Goal: Task Accomplishment & Management: Manage account settings

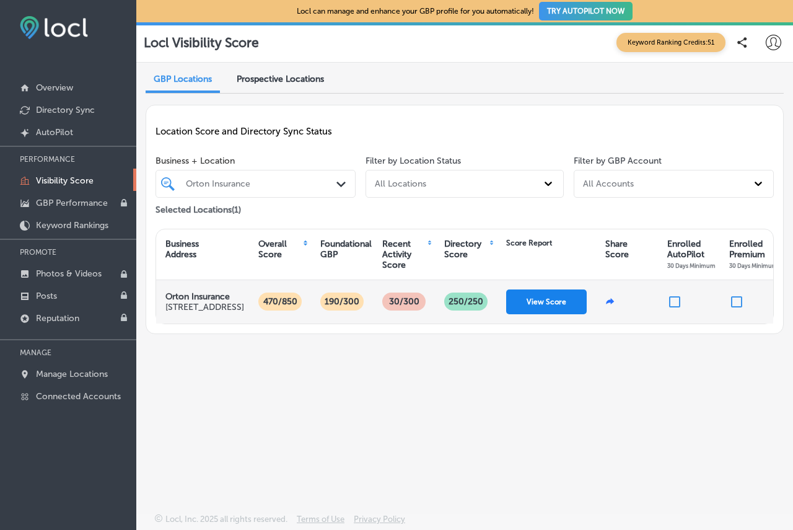
click at [555, 314] on button "View Score" at bounding box center [546, 301] width 81 height 25
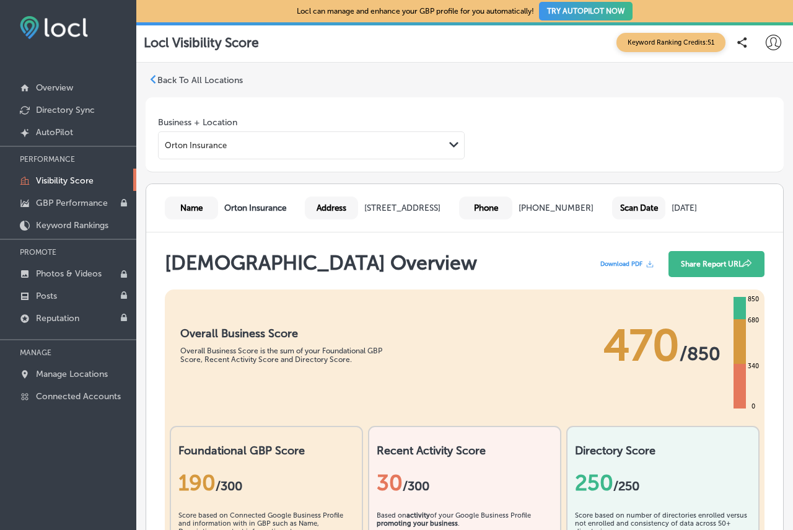
click at [67, 182] on p "Visibility Score" at bounding box center [65, 180] width 58 height 11
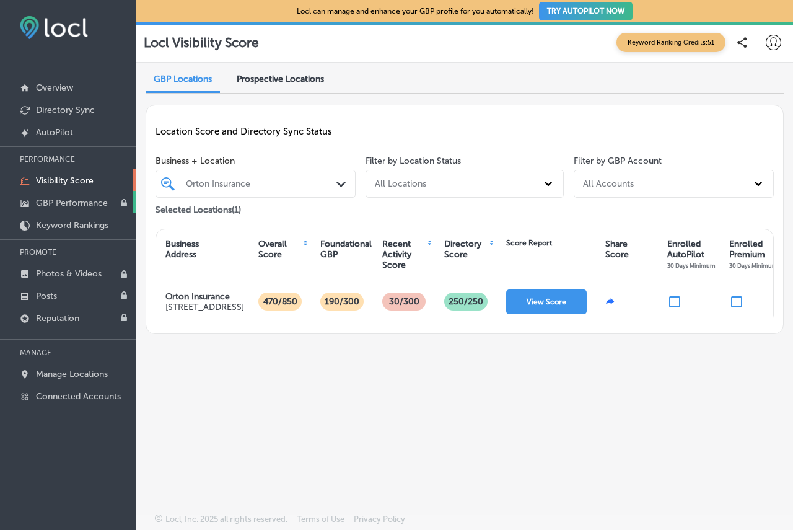
click at [83, 205] on p "GBP Performance" at bounding box center [72, 203] width 72 height 11
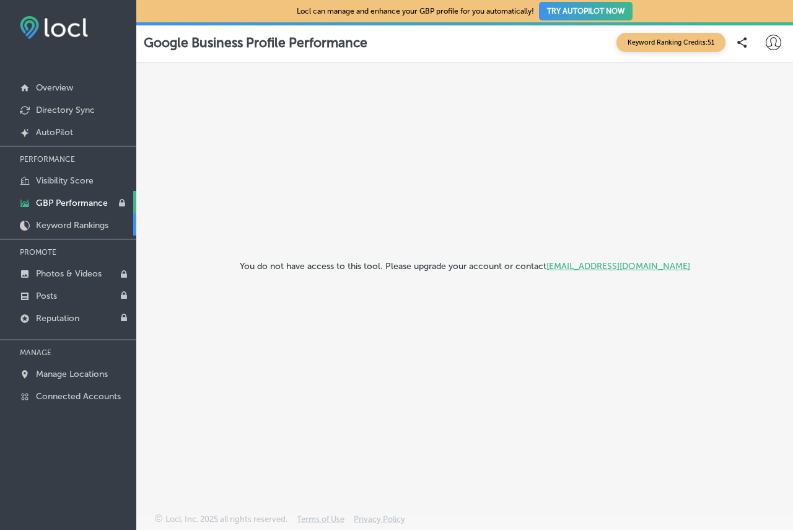
click at [72, 232] on link "Keyword Rankings" at bounding box center [68, 224] width 136 height 22
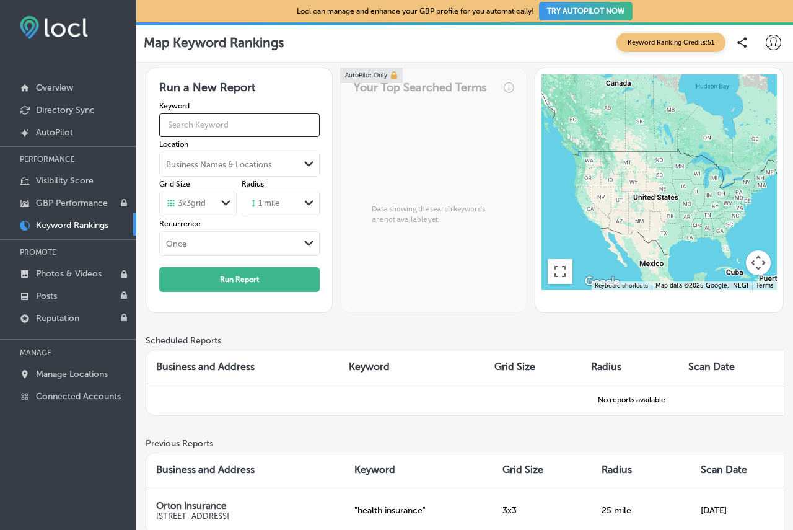
click at [219, 124] on input "text" at bounding box center [239, 125] width 160 height 32
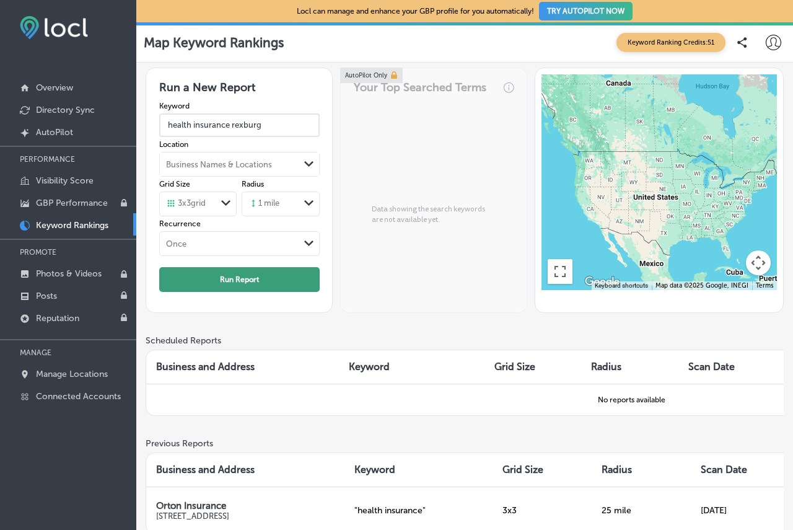
type input "health insurance rexburg"
click at [251, 278] on button "Run Report" at bounding box center [239, 279] width 160 height 25
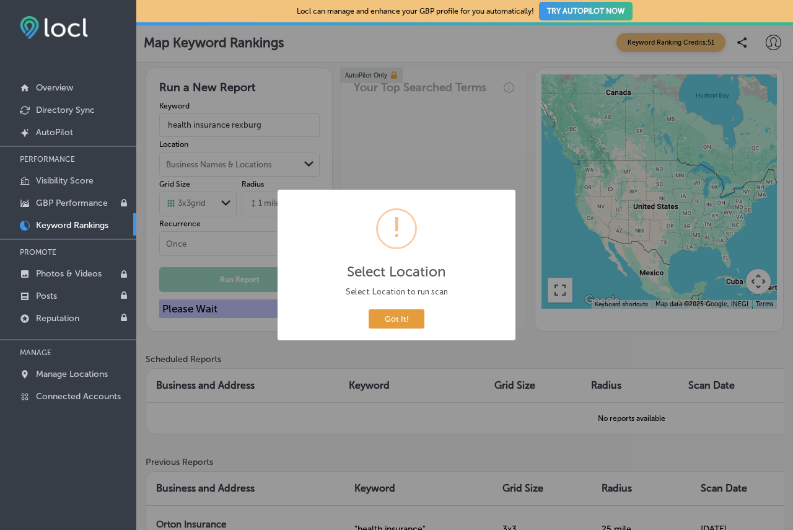
click at [387, 320] on button "Got It!" at bounding box center [397, 318] width 56 height 19
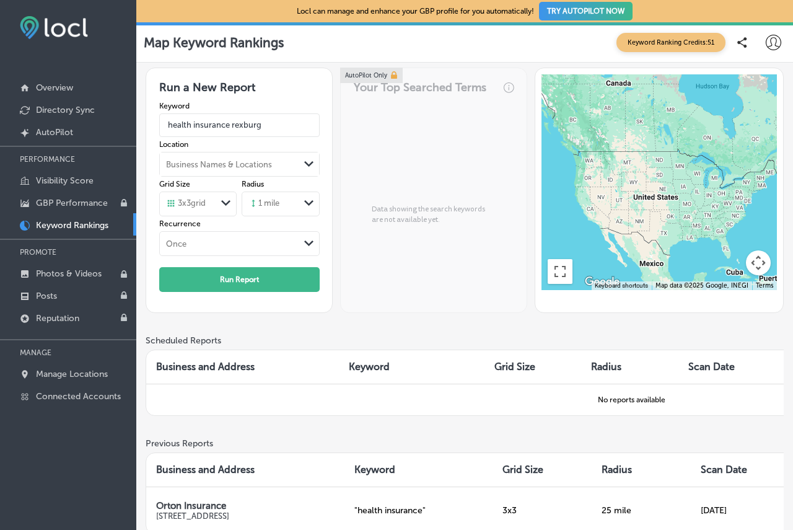
click at [260, 167] on div "Business Names & Locations" at bounding box center [219, 164] width 106 height 9
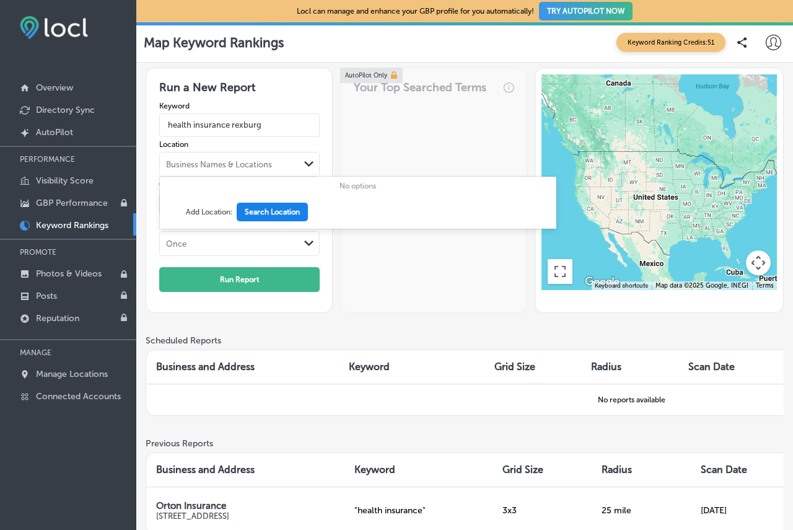
click at [263, 211] on button "Search Location" at bounding box center [272, 212] width 71 height 19
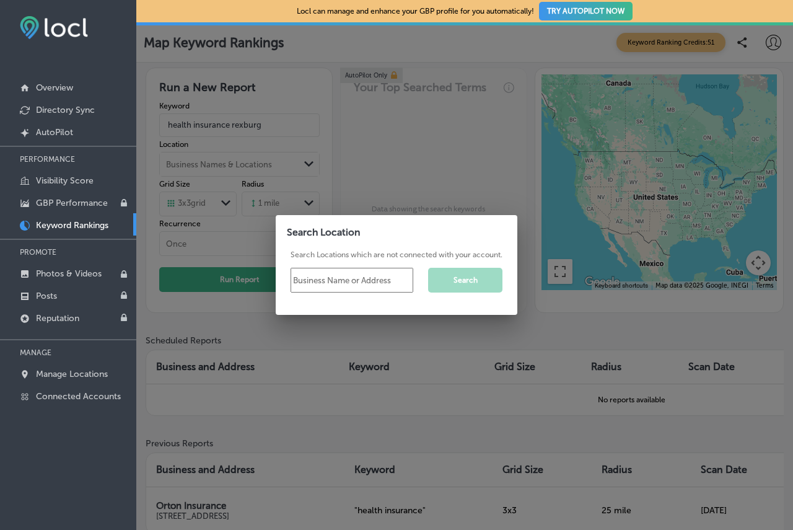
click at [323, 277] on input "text" at bounding box center [352, 280] width 123 height 25
type input "83440"
click at [455, 279] on button "Search" at bounding box center [465, 280] width 74 height 25
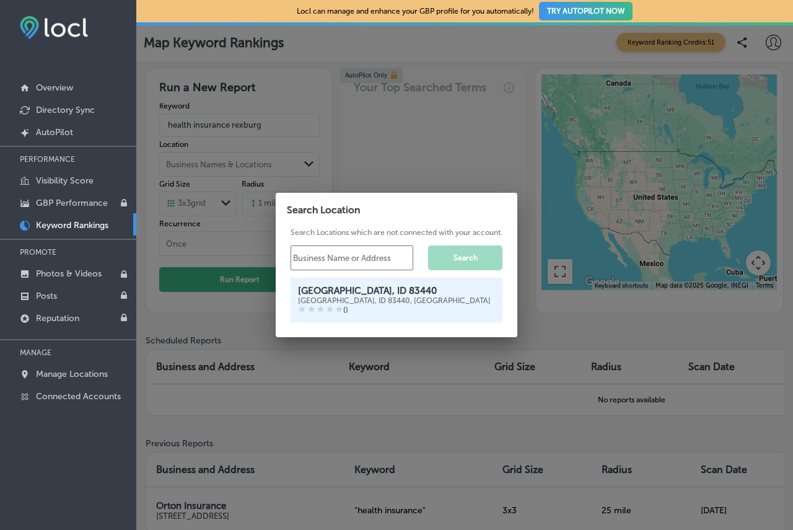
click at [358, 305] on div "( )" at bounding box center [396, 310] width 197 height 10
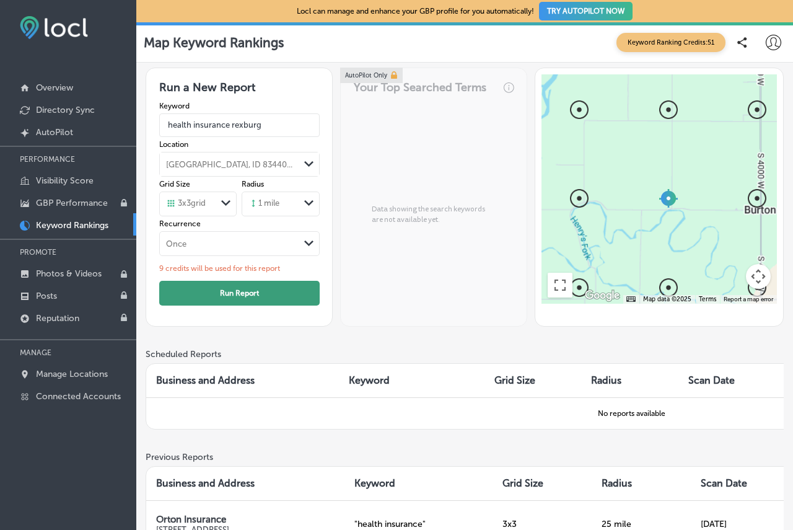
click at [229, 289] on button "Run Report" at bounding box center [239, 293] width 160 height 25
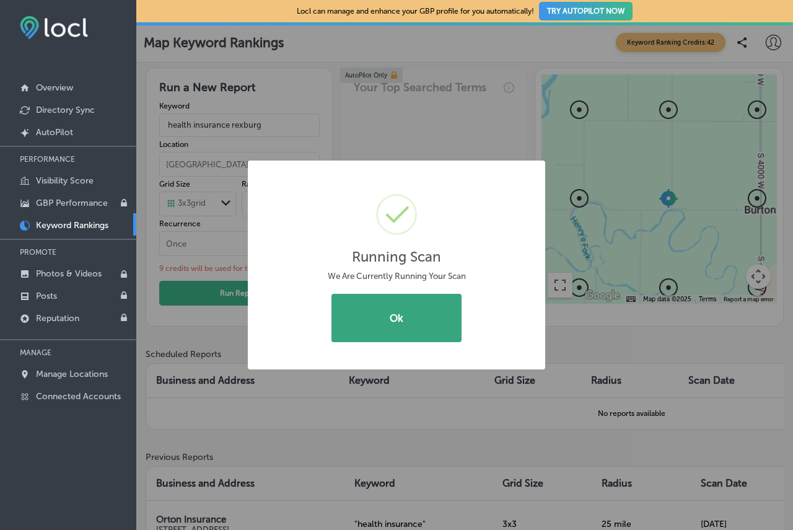
click at [363, 328] on button "Ok" at bounding box center [396, 318] width 130 height 48
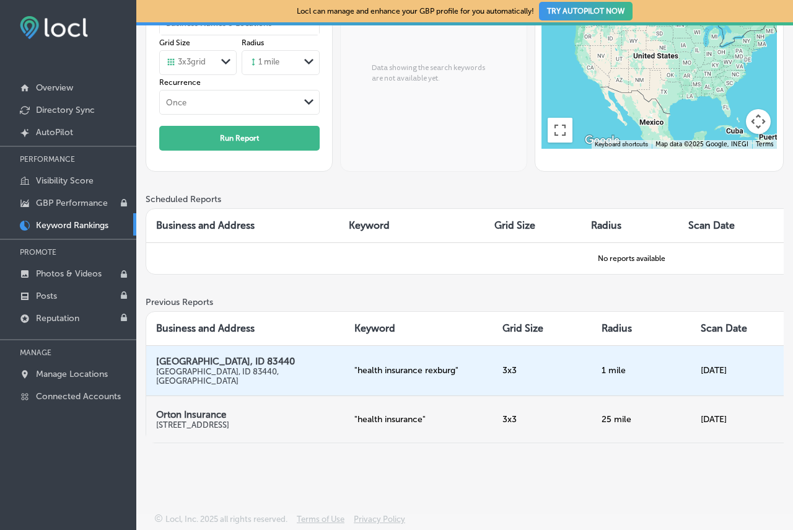
scroll to position [160, 0]
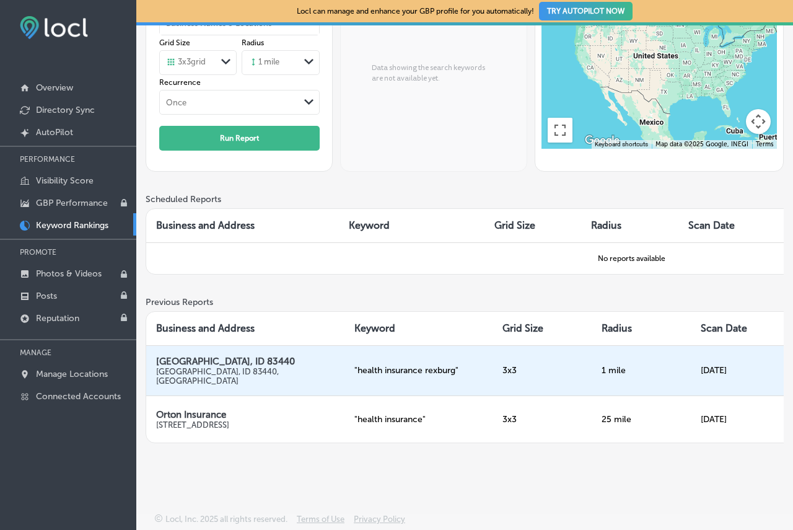
click at [494, 361] on td "3 x 3" at bounding box center [542, 370] width 99 height 50
click at [732, 363] on td "[DATE]" at bounding box center [740, 370] width 99 height 50
click at [224, 367] on p "[GEOGRAPHIC_DATA], ID 83440, [GEOGRAPHIC_DATA]" at bounding box center [245, 376] width 178 height 19
drag, startPoint x: 230, startPoint y: 363, endPoint x: 243, endPoint y: 364, distance: 13.7
click at [232, 367] on p "[GEOGRAPHIC_DATA], ID 83440, [GEOGRAPHIC_DATA]" at bounding box center [245, 376] width 178 height 19
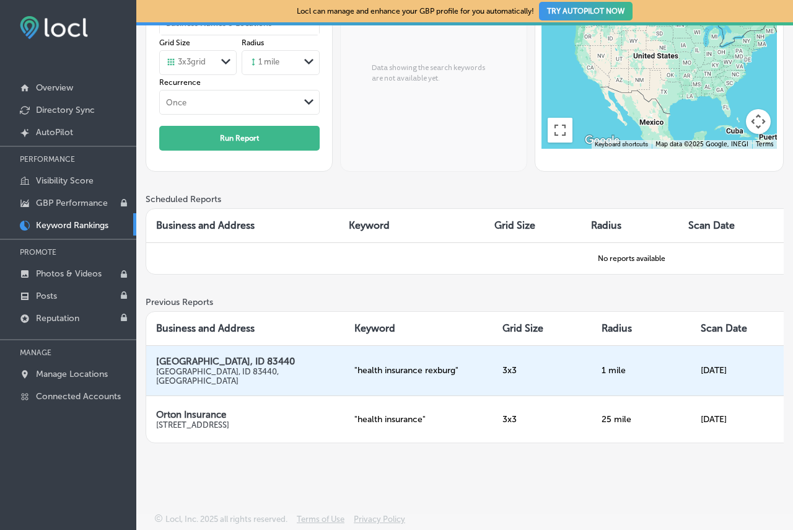
click at [408, 365] on p "" health insurance rexburg "" at bounding box center [418, 370] width 129 height 11
click at [576, 488] on div "Locl can manage and enhance your GBP profile for you automatically! TRY AUTOPIL…" at bounding box center [464, 265] width 657 height 530
click at [216, 367] on p "[GEOGRAPHIC_DATA], ID 83440, [GEOGRAPHIC_DATA]" at bounding box center [245, 376] width 178 height 19
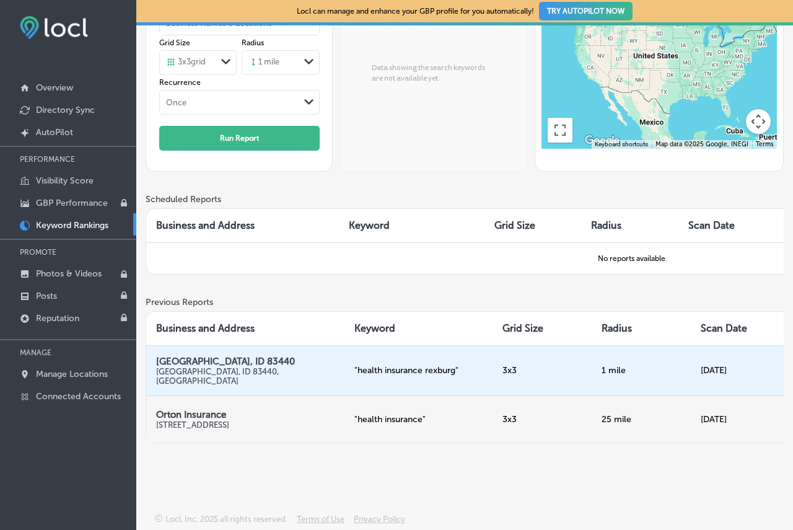
click at [297, 420] on p "[STREET_ADDRESS]" at bounding box center [245, 424] width 178 height 9
click at [731, 412] on td "[DATE]" at bounding box center [740, 418] width 99 height 47
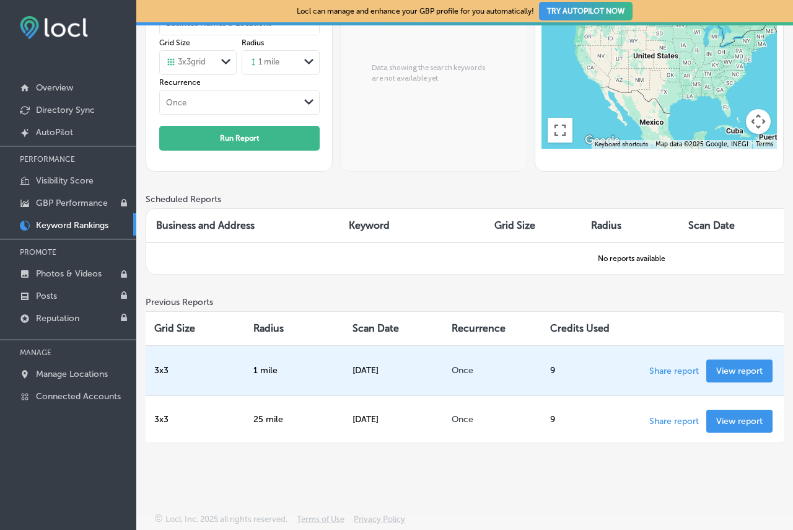
scroll to position [0, 353]
click at [731, 366] on p "View report" at bounding box center [734, 371] width 46 height 11
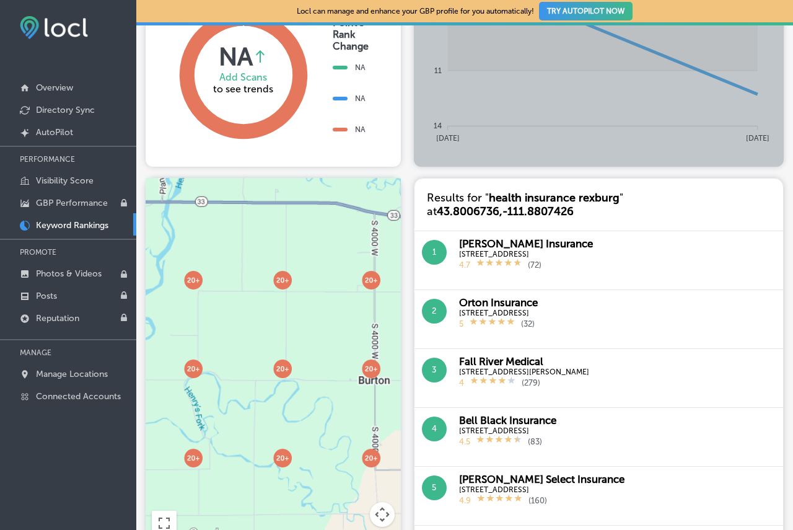
scroll to position [496, 0]
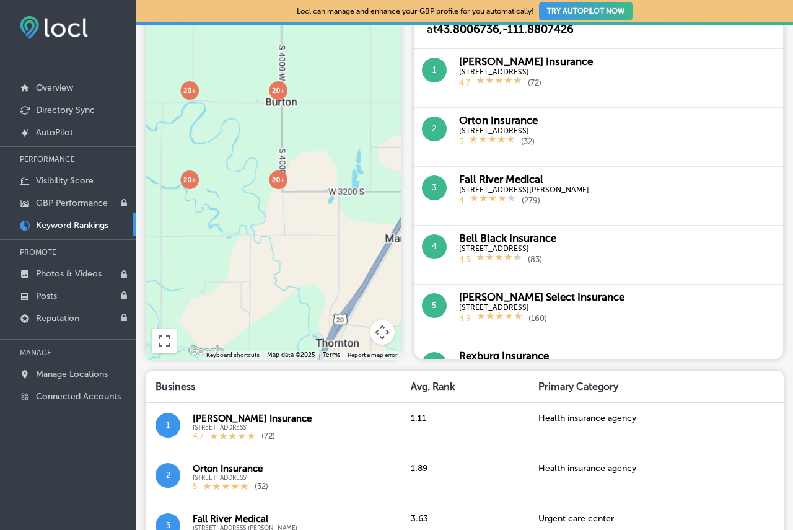
drag, startPoint x: 335, startPoint y: 309, endPoint x: 239, endPoint y: 183, distance: 157.7
click at [234, 186] on div at bounding box center [576, 398] width 793 height 634
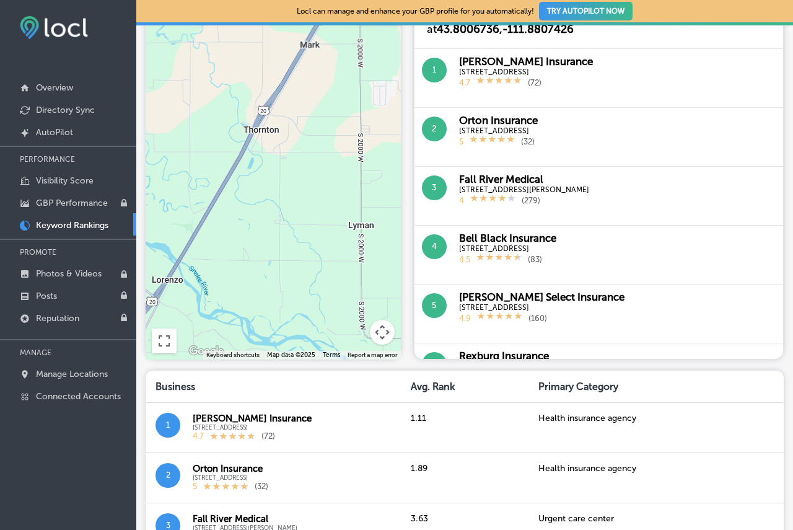
drag, startPoint x: 335, startPoint y: 289, endPoint x: 275, endPoint y: 129, distance: 170.8
click at [275, 129] on div at bounding box center [610, 337] width 793 height 634
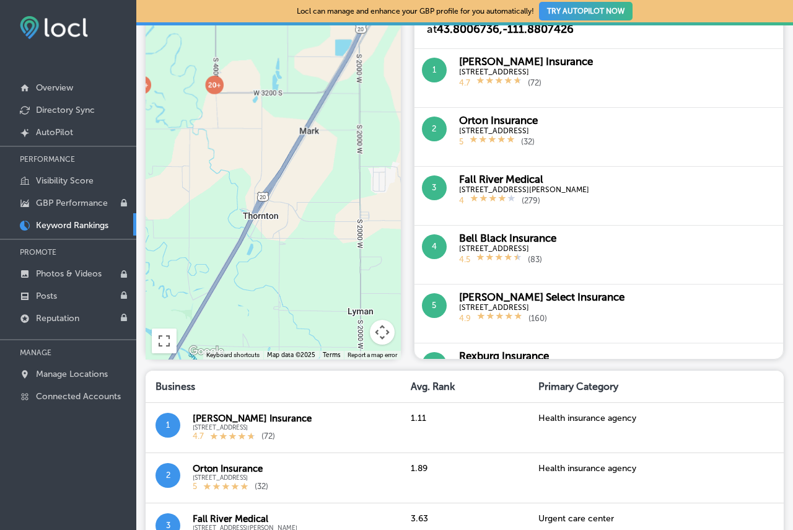
drag, startPoint x: 275, startPoint y: 129, endPoint x: 266, endPoint y: 327, distance: 197.8
click at [266, 327] on div at bounding box center [273, 178] width 255 height 364
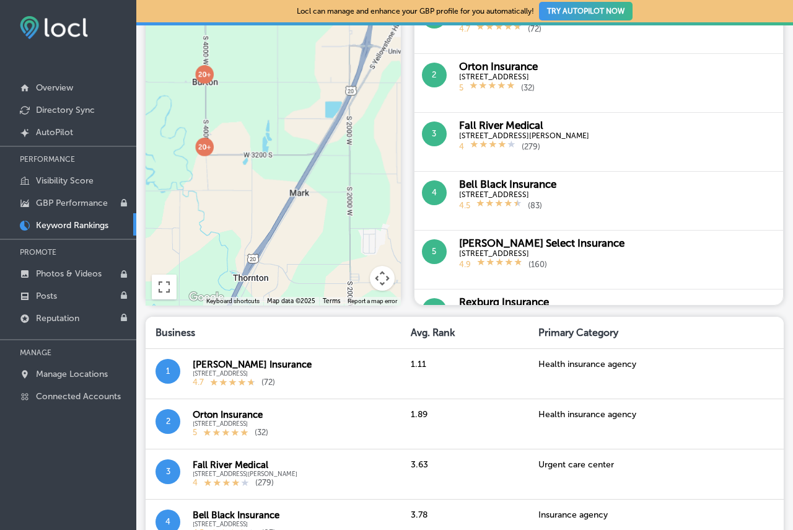
scroll to position [620, 0]
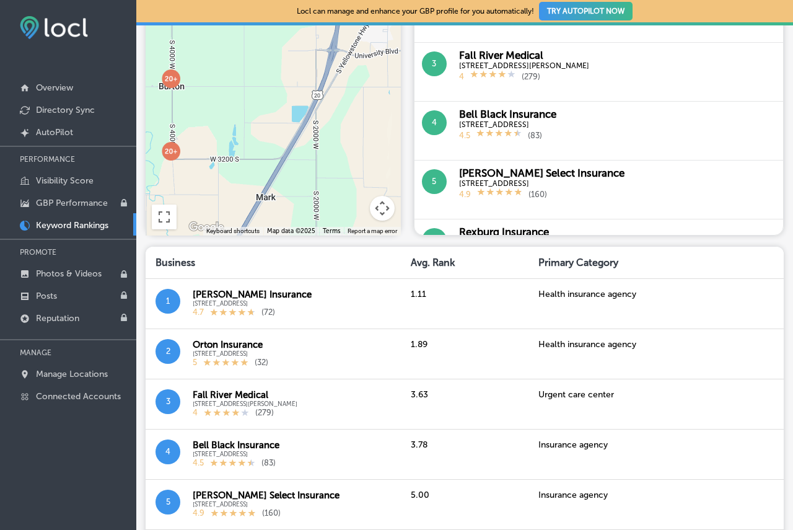
drag, startPoint x: 304, startPoint y: 166, endPoint x: 235, endPoint y: 238, distance: 99.5
click at [268, 238] on div "Map Keyword Ranking for: [GEOGRAPHIC_DATA], [GEOGRAPHIC_DATA] 83440 Keyword: he…" at bounding box center [465, 231] width 638 height 1521
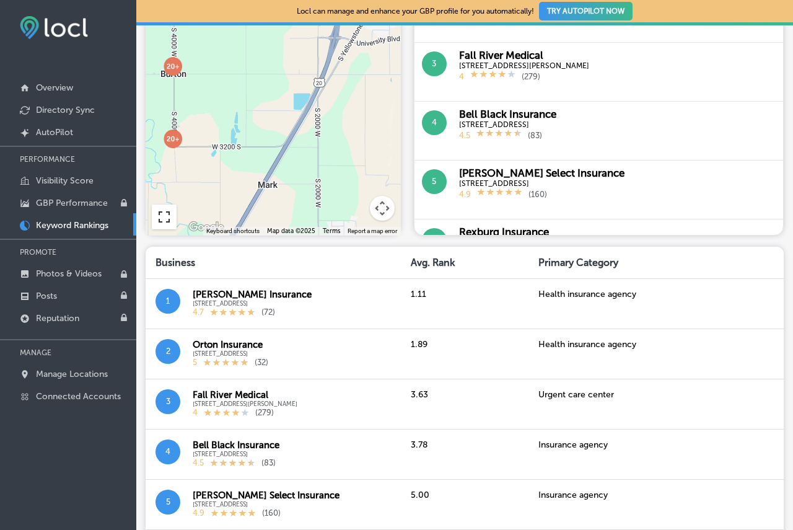
click at [173, 219] on button "Toggle fullscreen view" at bounding box center [164, 216] width 25 height 25
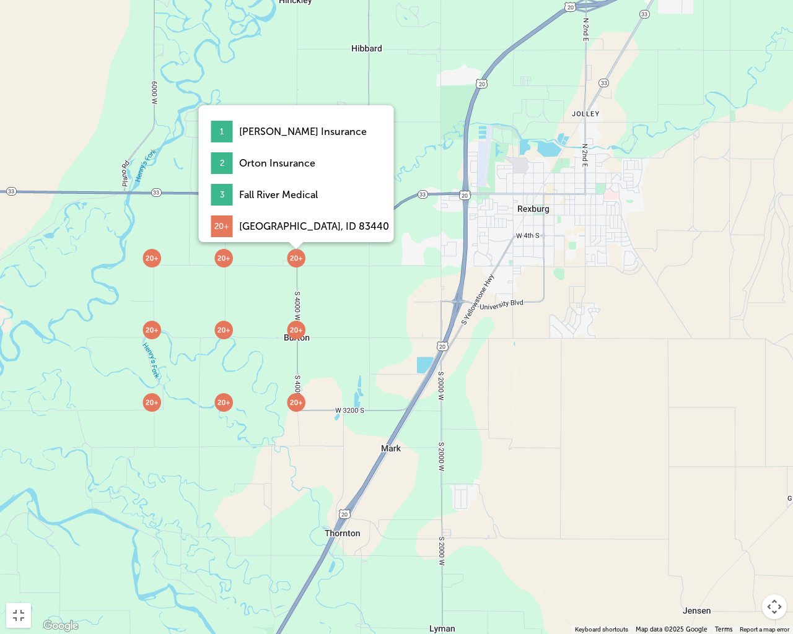
click at [290, 263] on img at bounding box center [296, 258] width 19 height 19
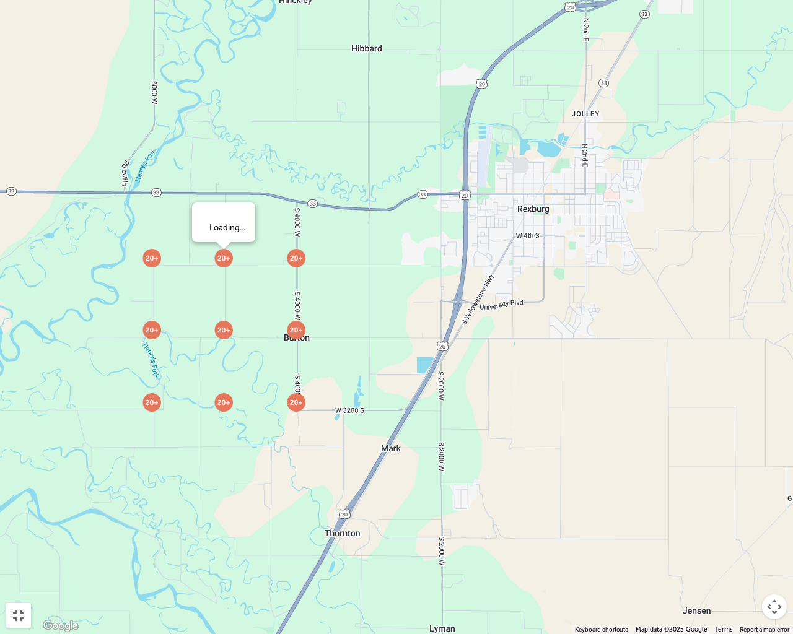
click at [220, 264] on img at bounding box center [223, 258] width 19 height 19
click at [151, 264] on img at bounding box center [151, 258] width 19 height 19
click at [153, 340] on div at bounding box center [396, 317] width 793 height 634
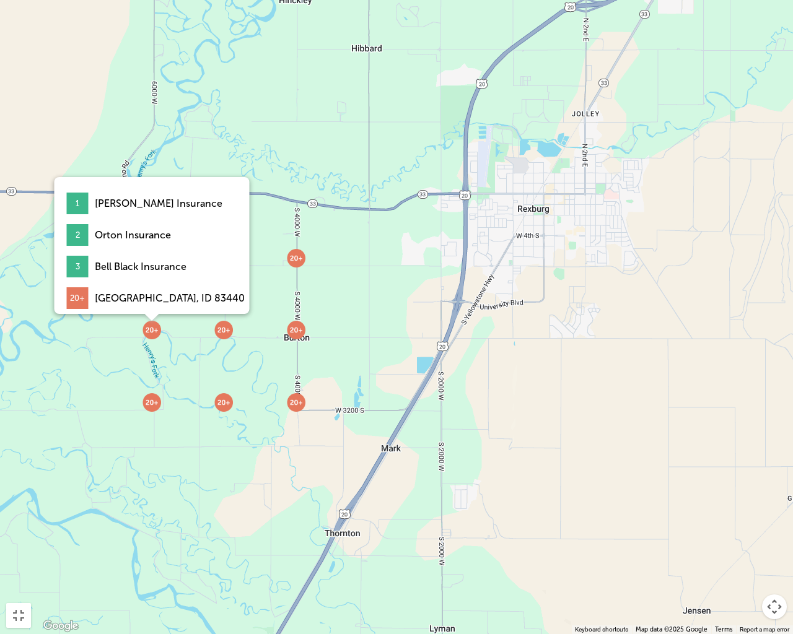
click at [154, 335] on img at bounding box center [151, 330] width 19 height 19
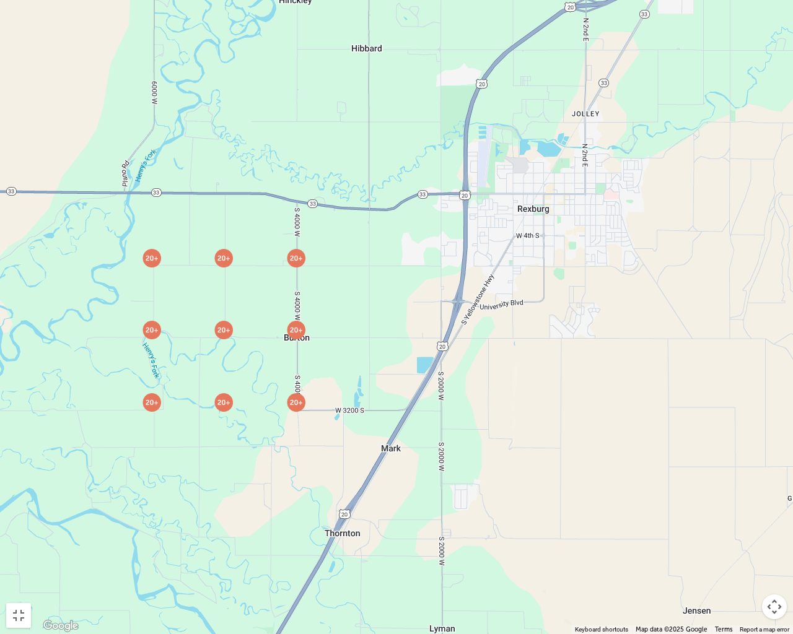
click at [241, 328] on div at bounding box center [396, 317] width 793 height 634
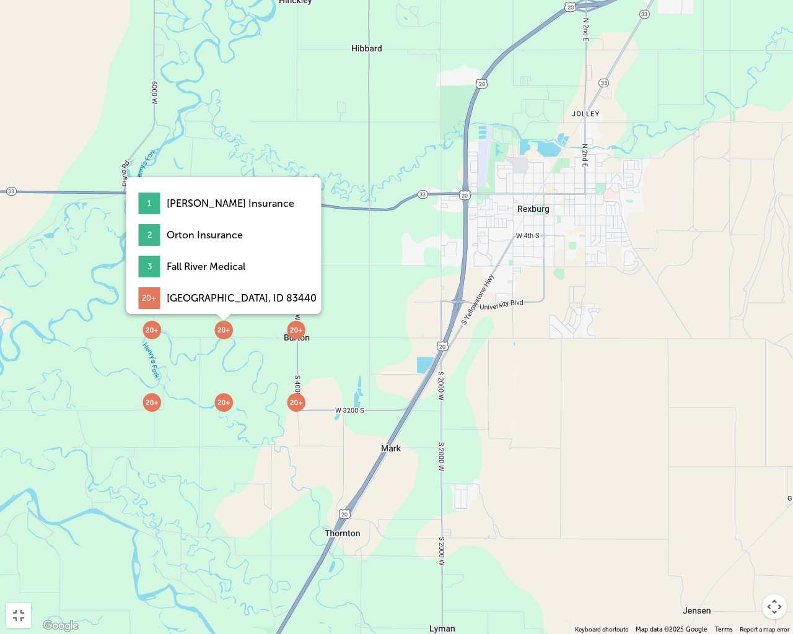
click at [224, 338] on img at bounding box center [223, 330] width 19 height 19
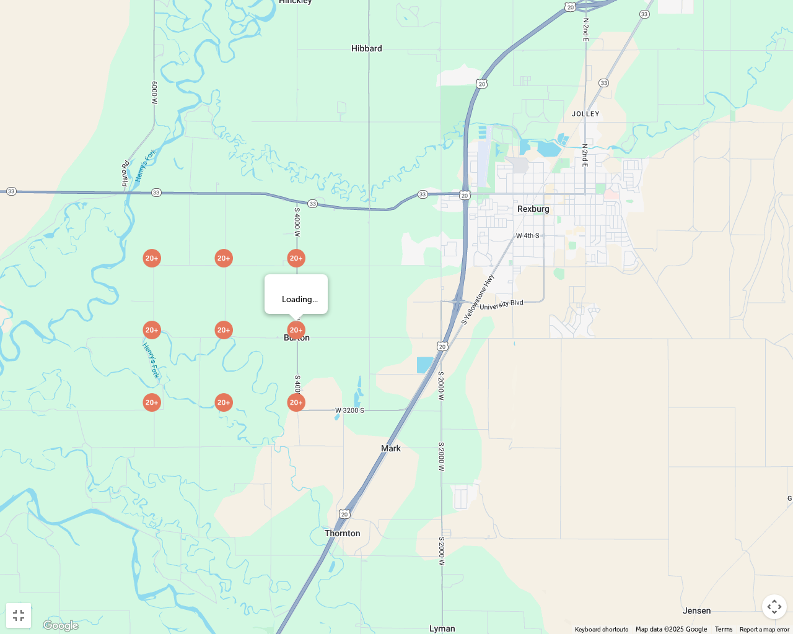
click at [300, 337] on img at bounding box center [296, 330] width 19 height 19
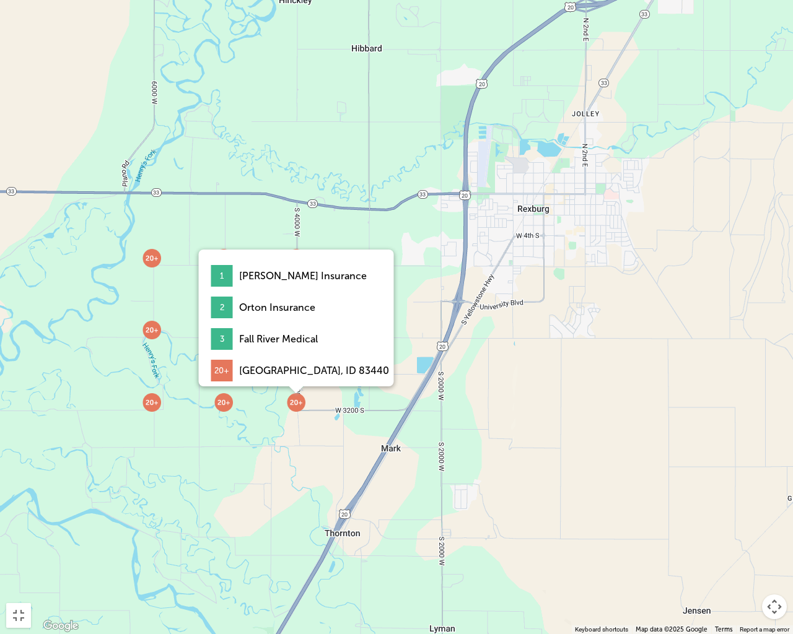
click at [297, 411] on img at bounding box center [296, 402] width 19 height 19
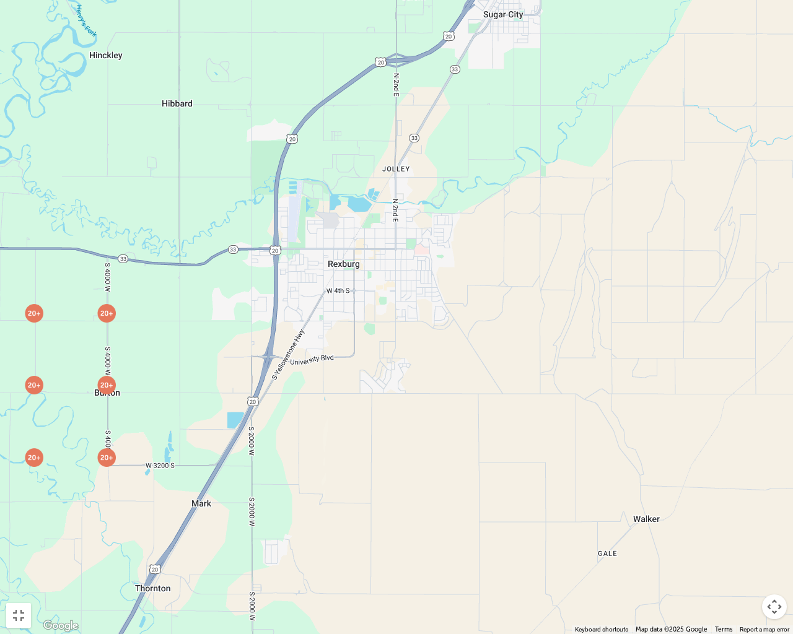
drag, startPoint x: 545, startPoint y: 264, endPoint x: 345, endPoint y: 327, distance: 209.7
click at [345, 327] on div at bounding box center [396, 317] width 793 height 634
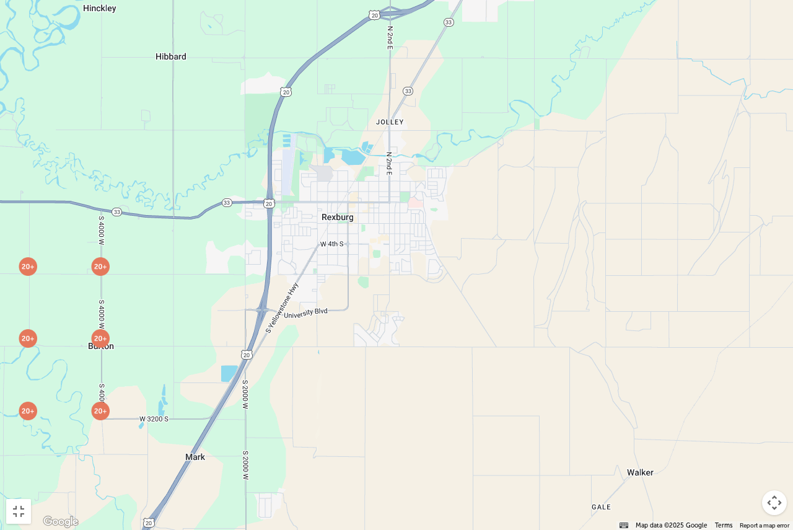
scroll to position [0, 0]
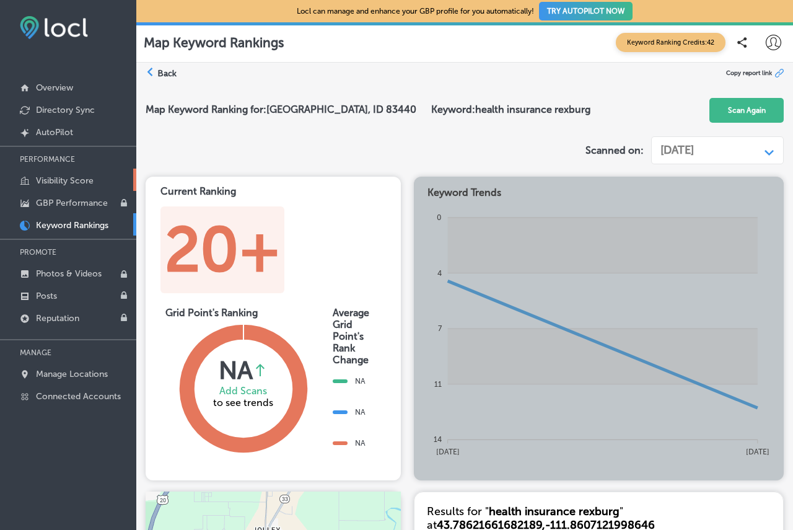
click at [43, 185] on p "Visibility Score" at bounding box center [65, 180] width 58 height 11
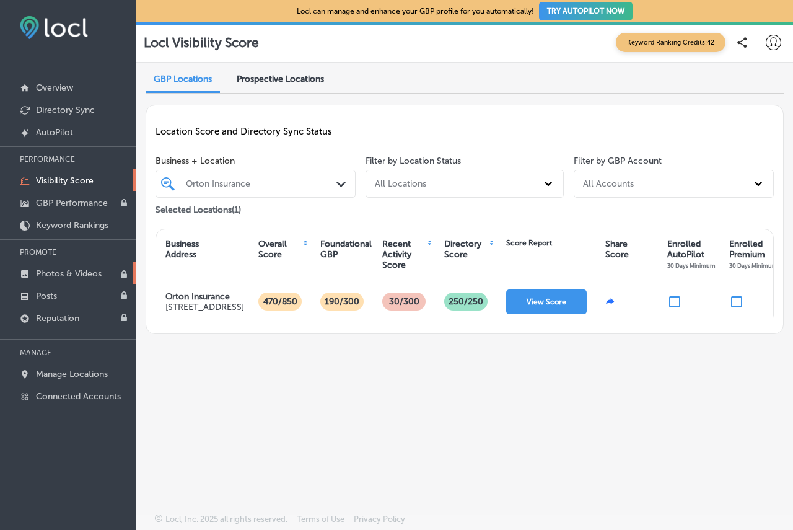
click at [64, 269] on p "Photos & Videos" at bounding box center [69, 273] width 66 height 11
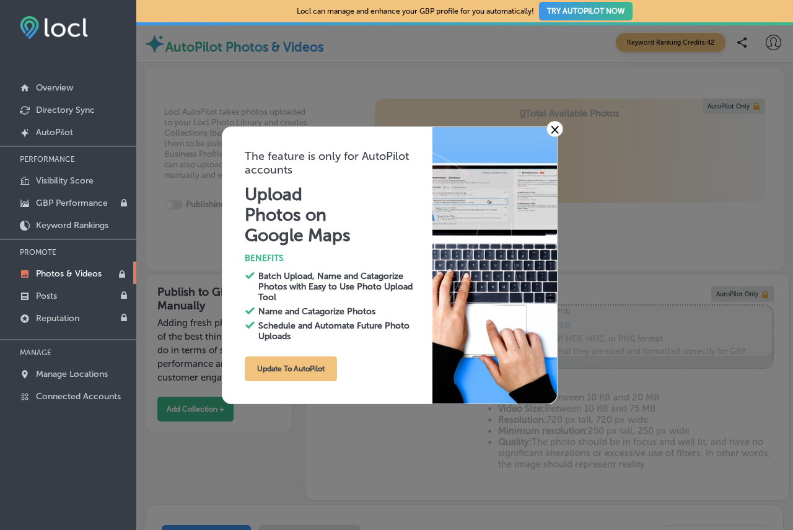
type input "0"
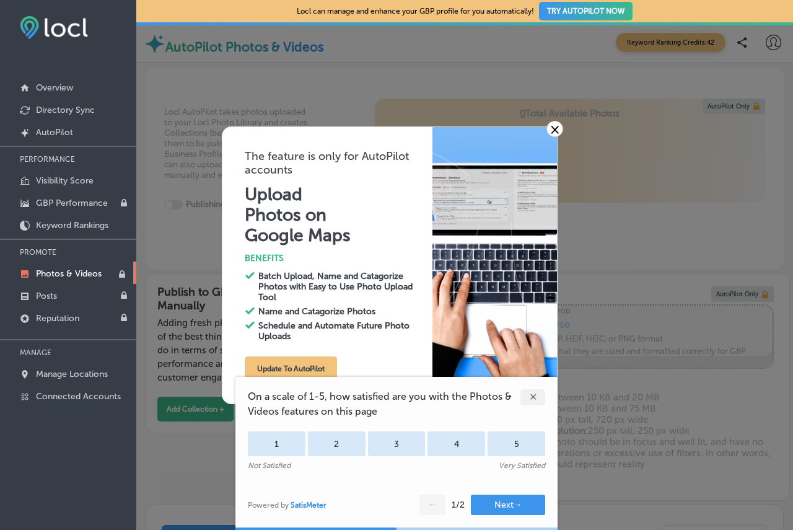
click at [535, 393] on div "✕" at bounding box center [532, 397] width 25 height 16
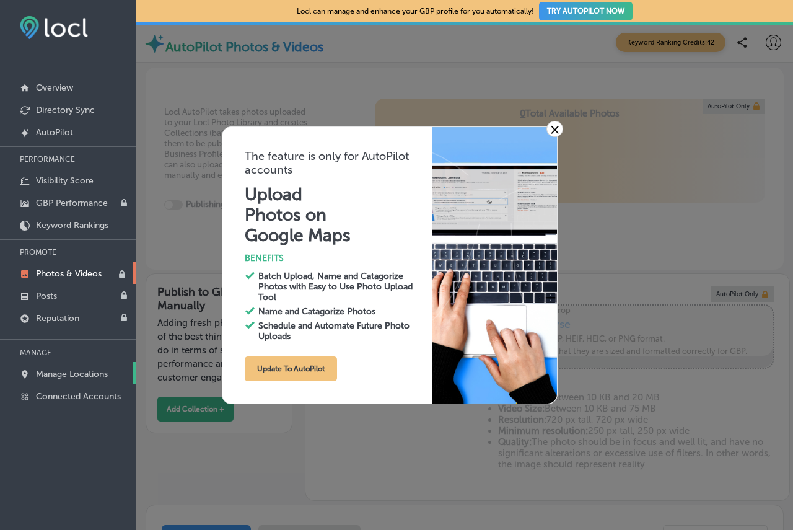
click at [82, 374] on p "Manage Locations" at bounding box center [72, 374] width 72 height 11
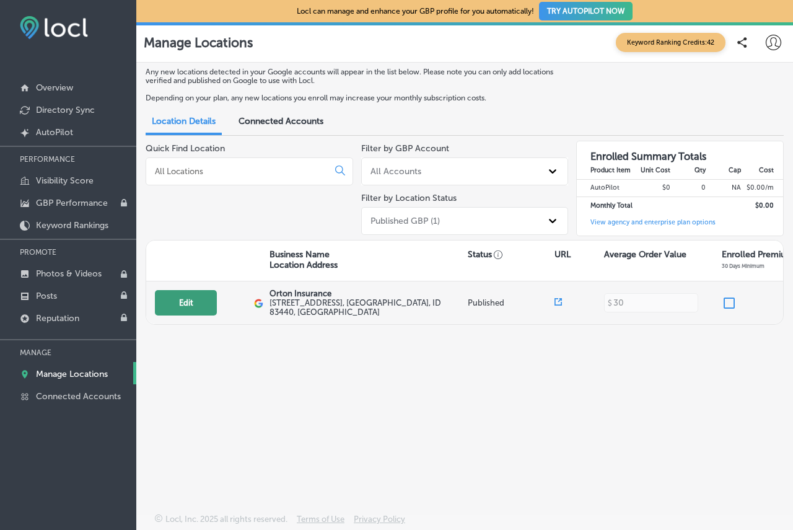
click at [190, 299] on button "Edit" at bounding box center [186, 302] width 62 height 25
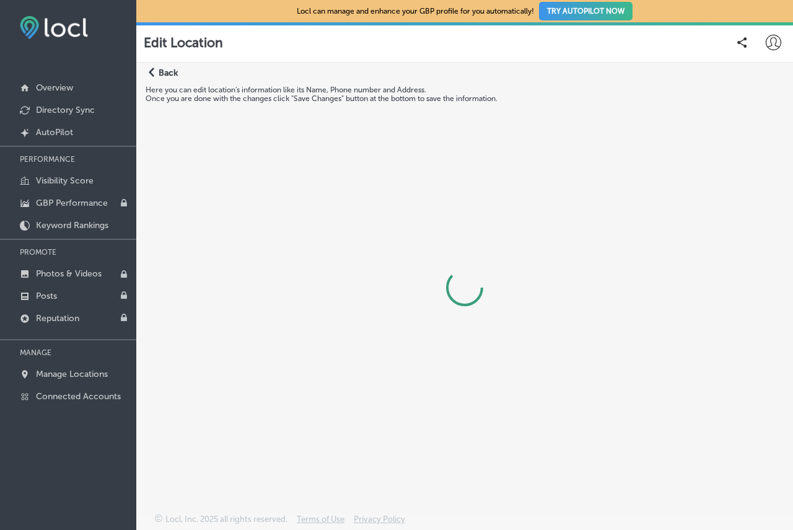
select select "US"
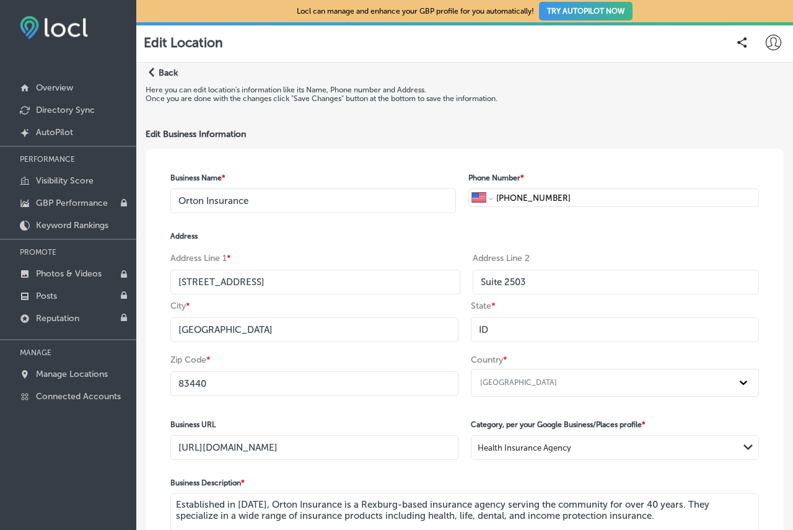
click at [158, 69] on div "Path Created with Sketch. Back" at bounding box center [162, 77] width 32 height 18
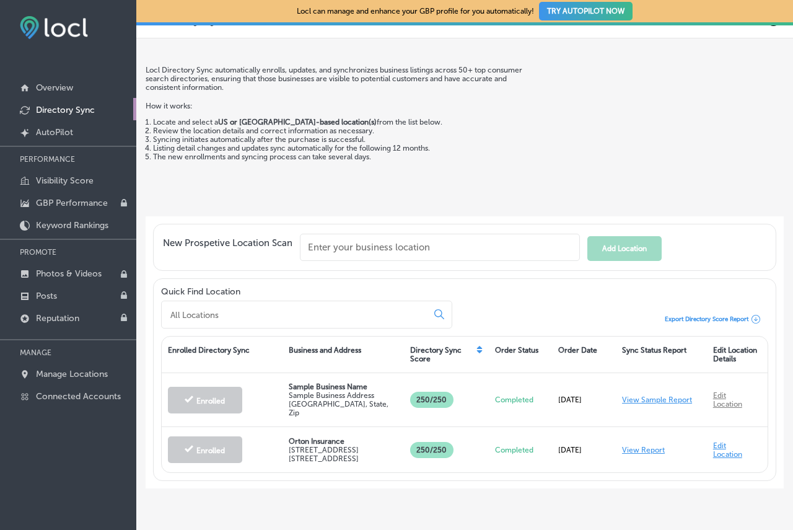
scroll to position [37, 0]
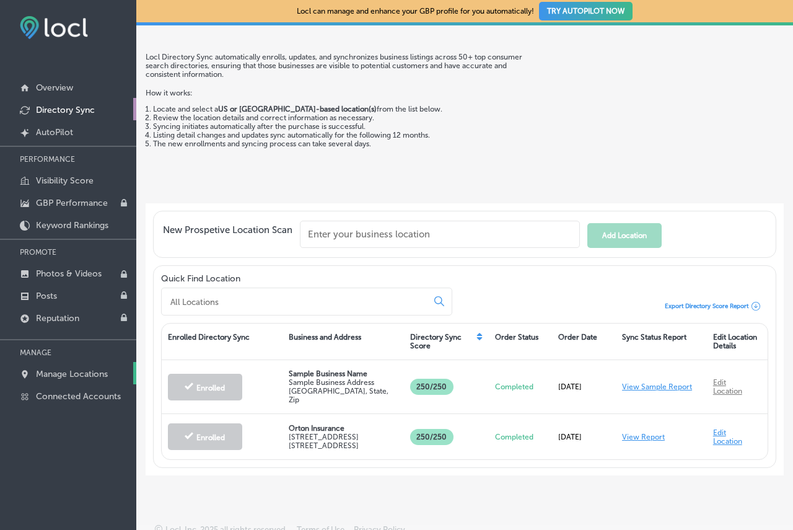
click at [64, 375] on p "Manage Locations" at bounding box center [72, 374] width 72 height 11
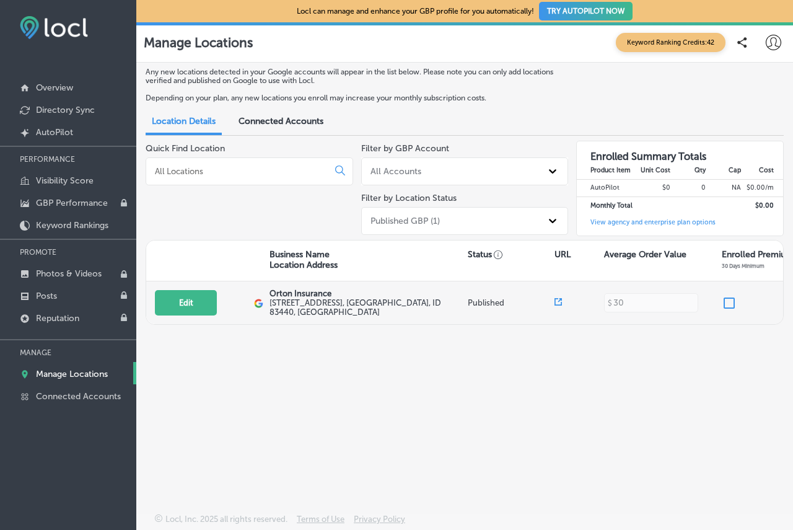
click at [729, 304] on input "checkbox" at bounding box center [729, 303] width 15 height 15
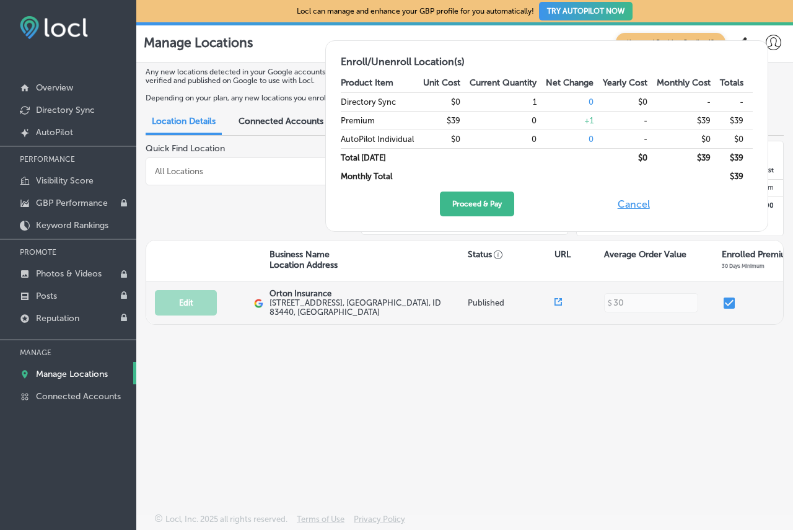
click at [729, 304] on input "checkbox" at bounding box center [729, 303] width 15 height 15
checkbox input "false"
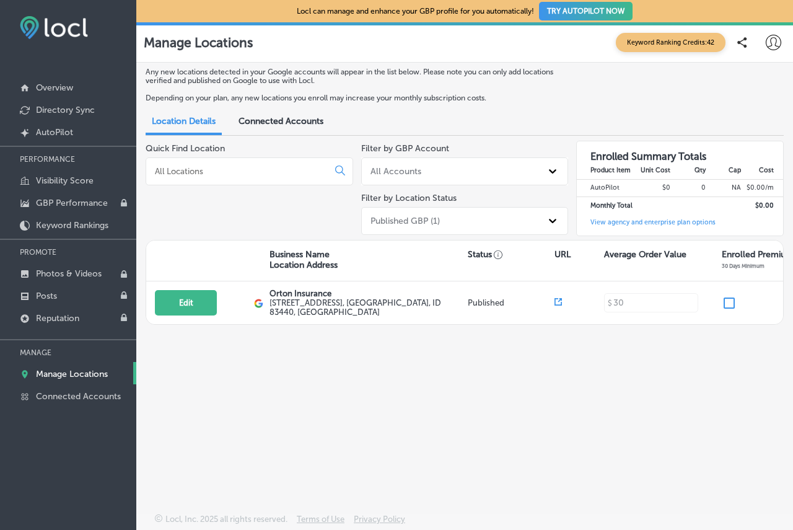
click at [279, 118] on span "Connected Accounts" at bounding box center [281, 121] width 85 height 11
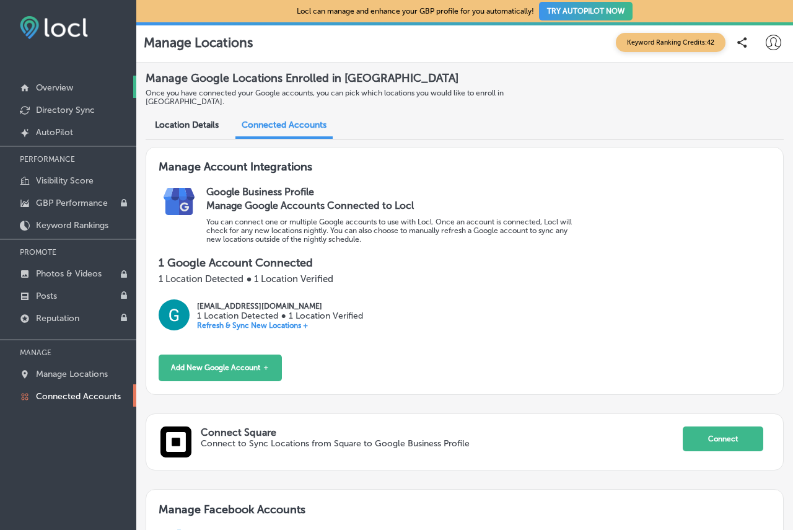
click at [50, 89] on p "Overview" at bounding box center [54, 87] width 37 height 11
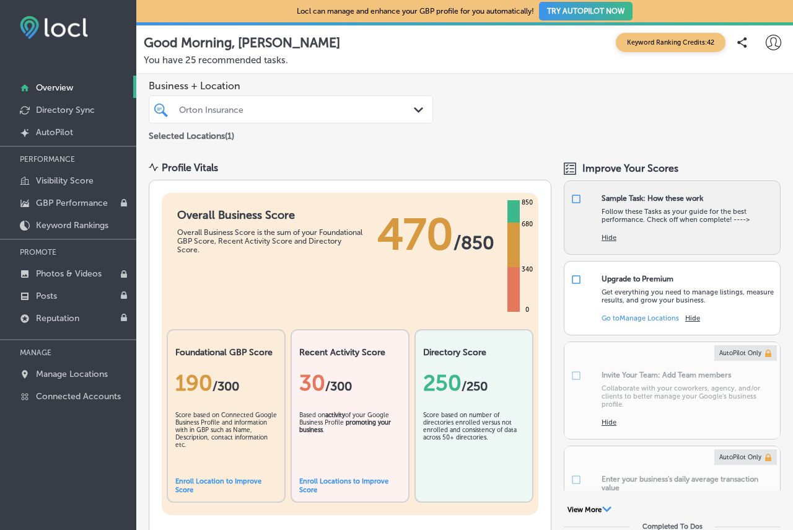
click at [628, 203] on div "Follow these Tasks as your guide for the best performance. Check off when compl…" at bounding box center [688, 213] width 172 height 21
click at [571, 198] on input "checkbox" at bounding box center [576, 198] width 11 height 11
checkbox input "true"
